Goal: Check status

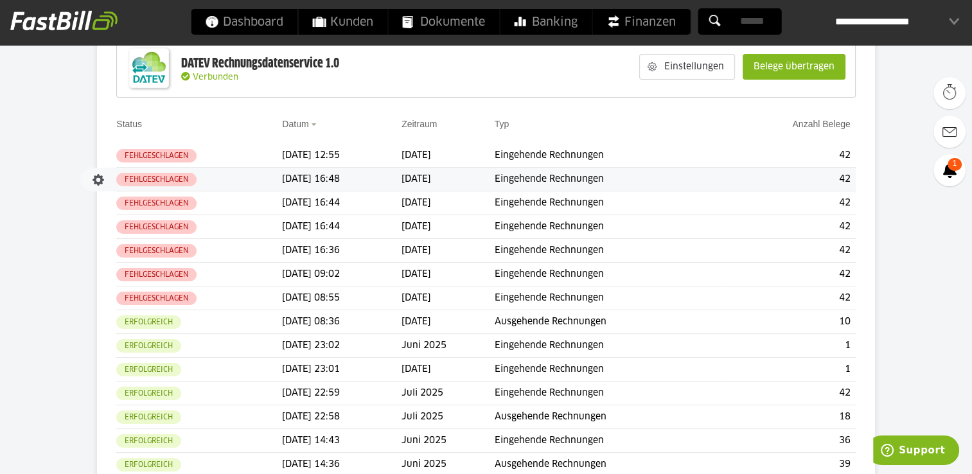
click at [0, 0] on slot "Fehlgeschlagen" at bounding box center [0, 0] width 0 height 0
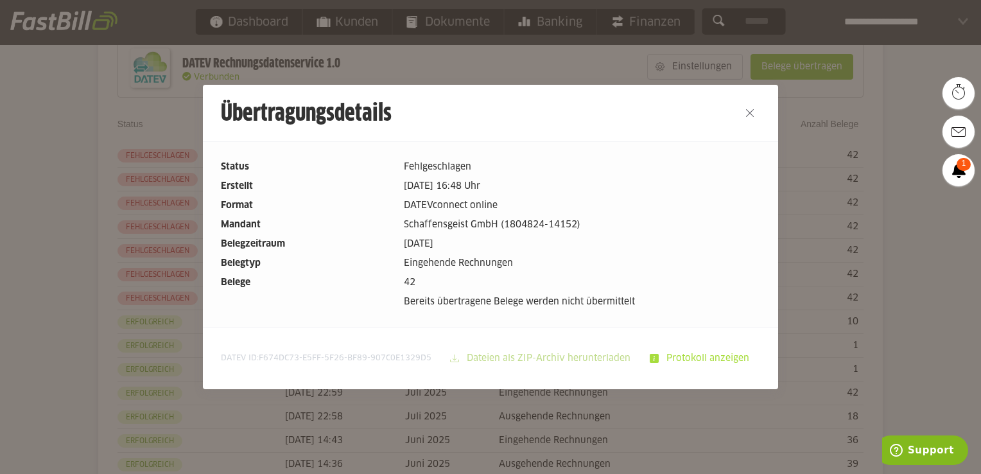
click at [680, 355] on slot "Protokoll anzeigen" at bounding box center [709, 358] width 101 height 24
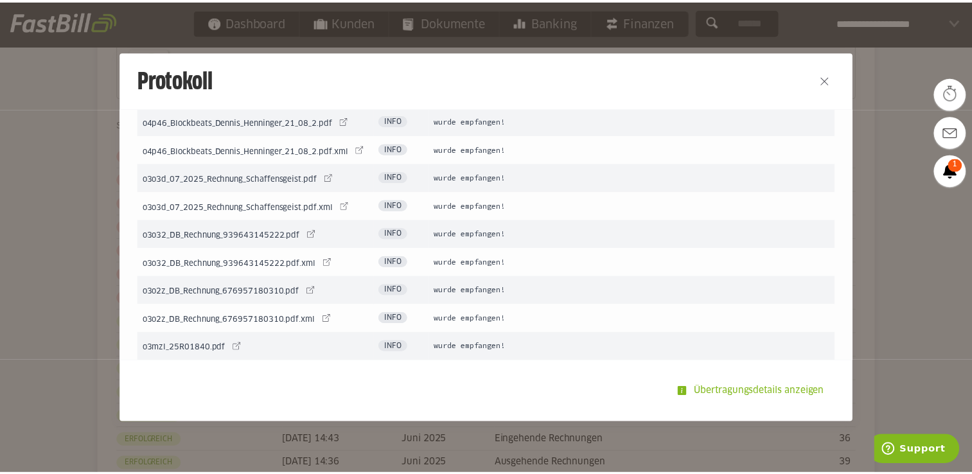
scroll to position [426, 0]
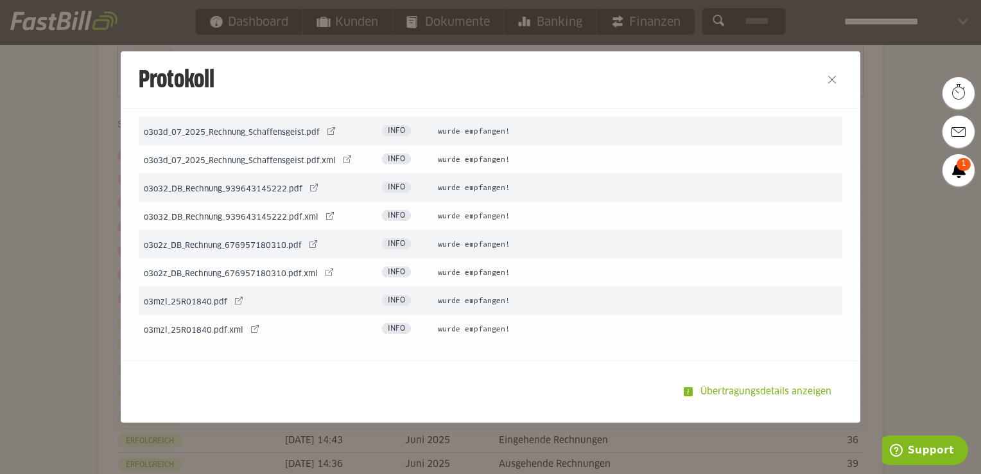
click at [383, 245] on span "Info" at bounding box center [396, 243] width 29 height 11
click at [246, 330] on link at bounding box center [255, 329] width 18 height 18
click at [321, 214] on link at bounding box center [330, 216] width 18 height 18
click at [826, 80] on button "Close" at bounding box center [832, 79] width 21 height 21
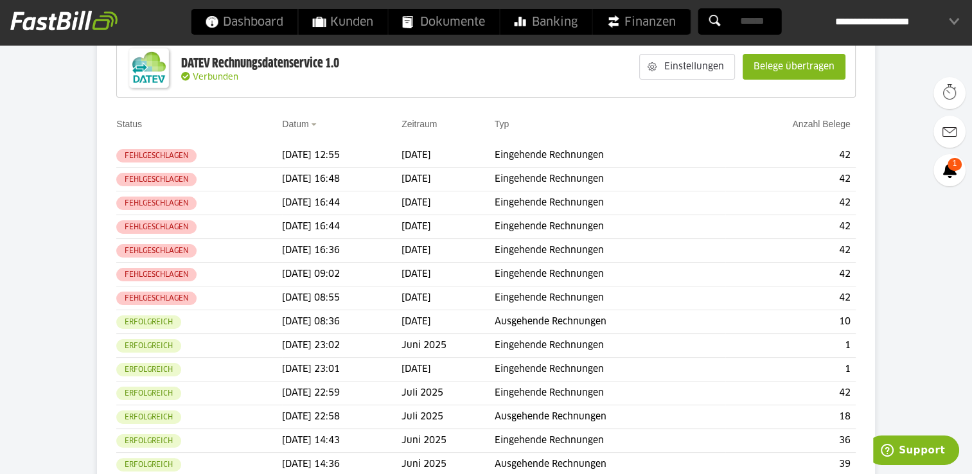
click at [898, 16] on div "**********" at bounding box center [897, 22] width 124 height 26
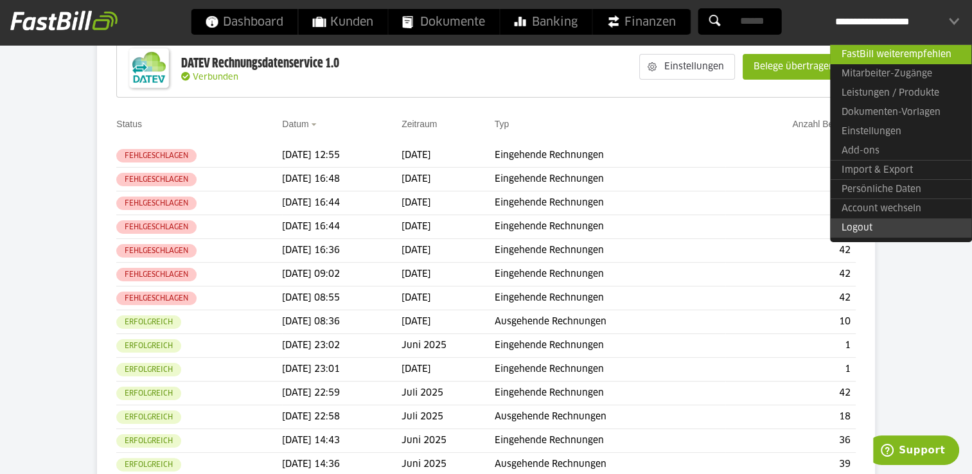
click at [876, 222] on link "Logout" at bounding box center [900, 227] width 141 height 19
